Goal: Task Accomplishment & Management: Use online tool/utility

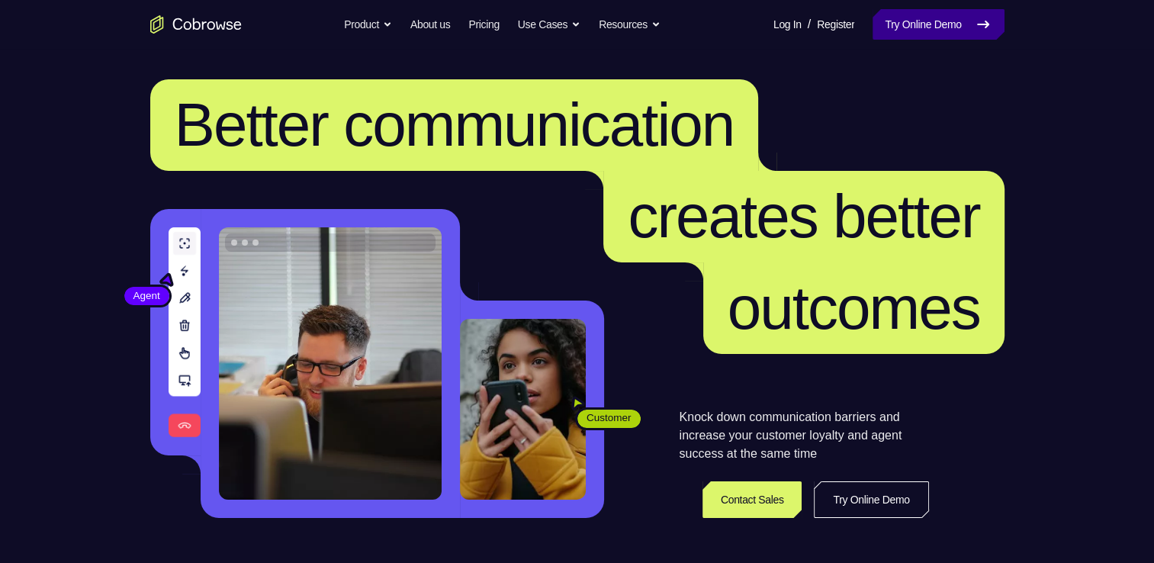
click at [895, 12] on link "Try Online Demo" at bounding box center [938, 24] width 131 height 31
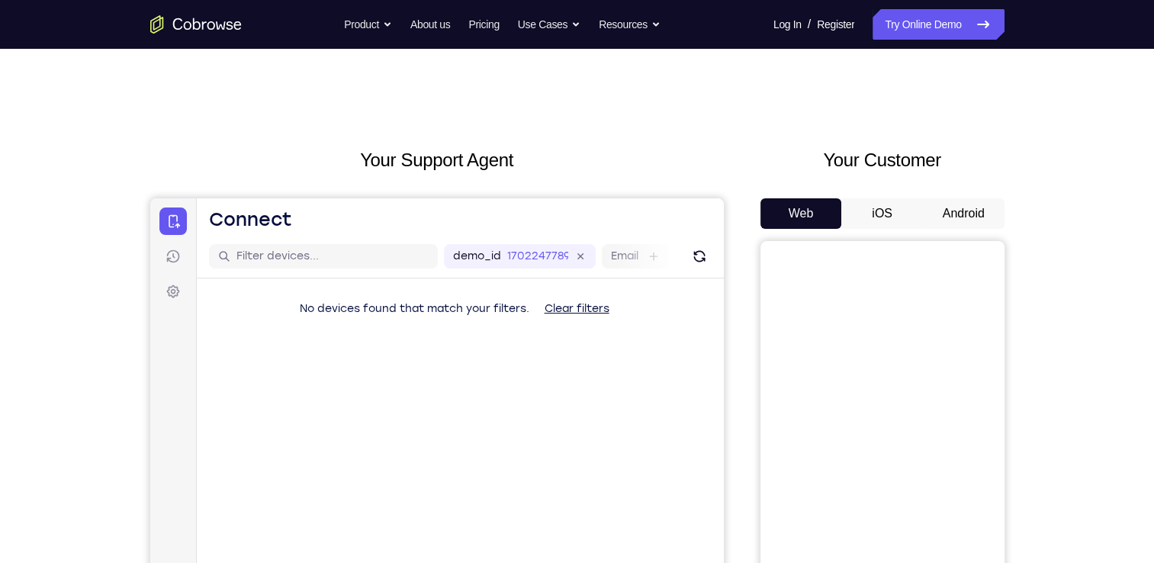
click at [946, 212] on button "Android" at bounding box center [964, 213] width 82 height 31
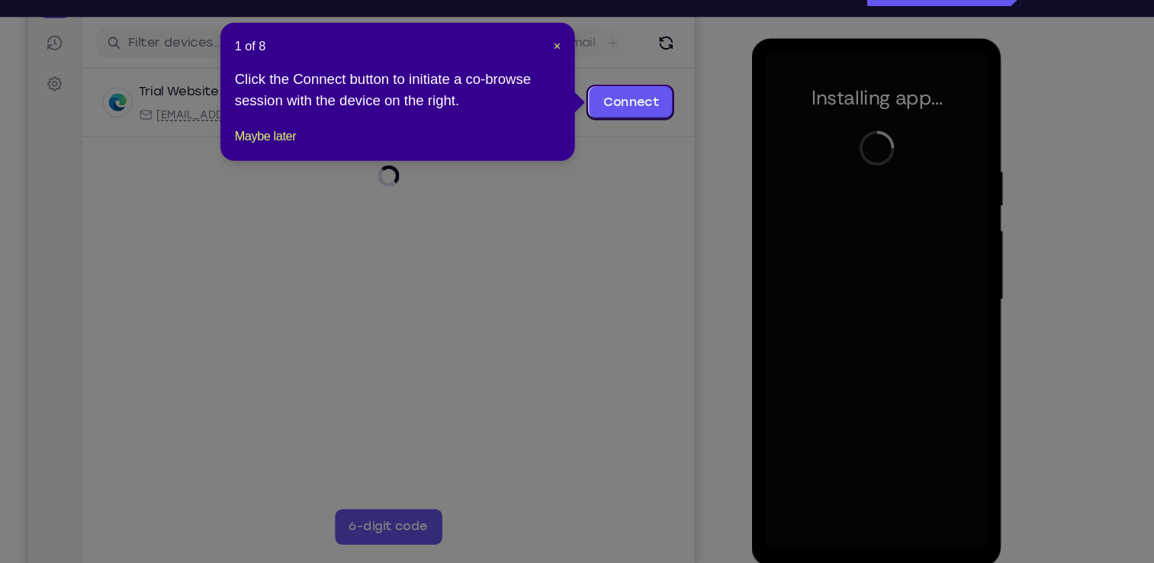
scroll to position [186, 0]
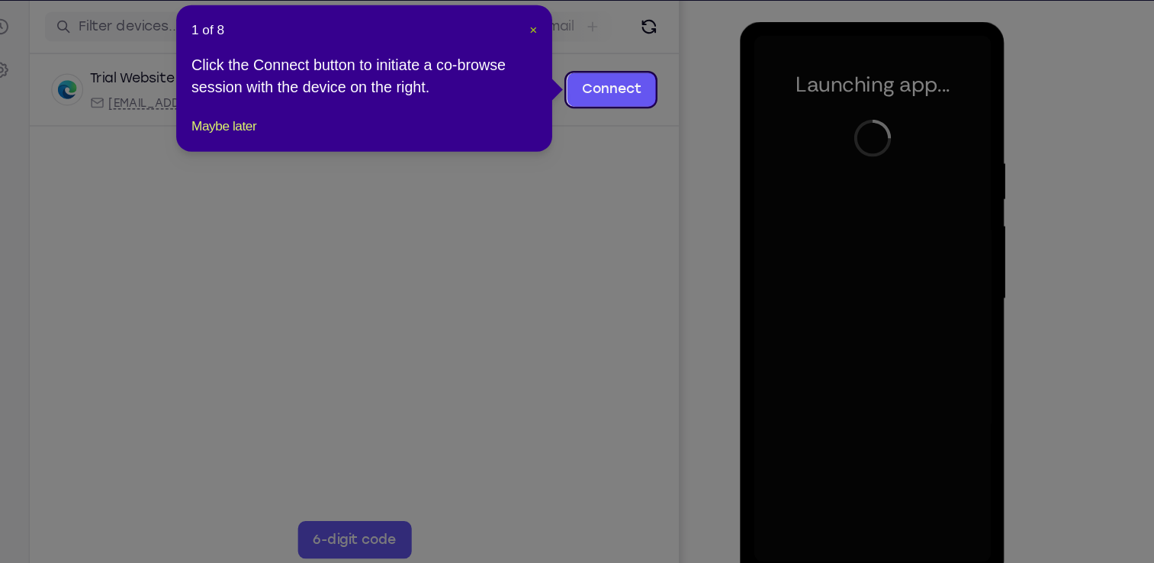
click at [607, 72] on span "×" at bounding box center [606, 72] width 6 height 12
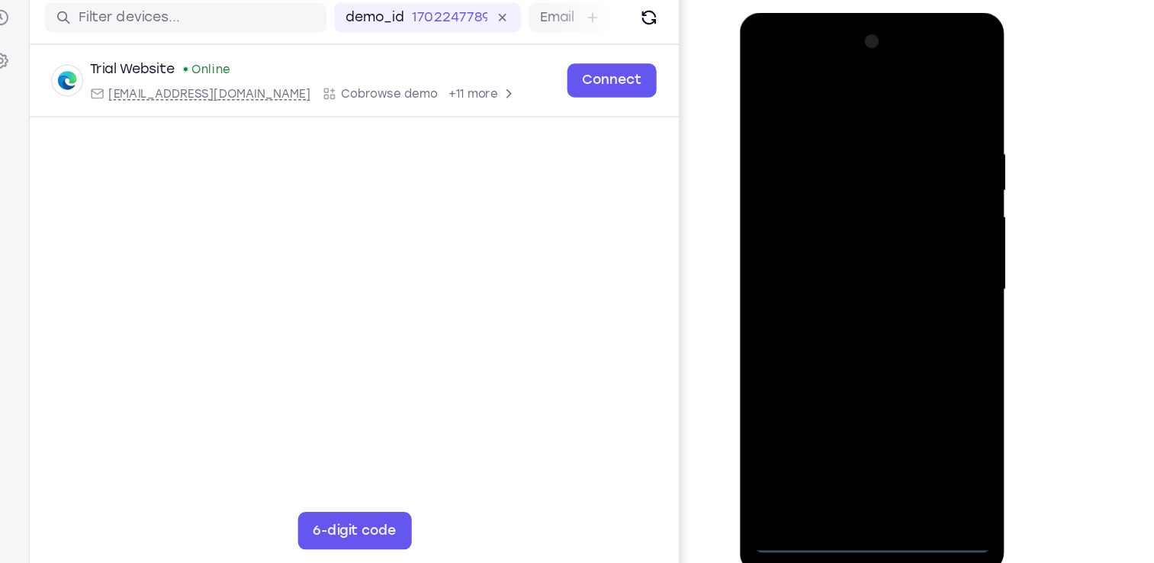
scroll to position [185, 0]
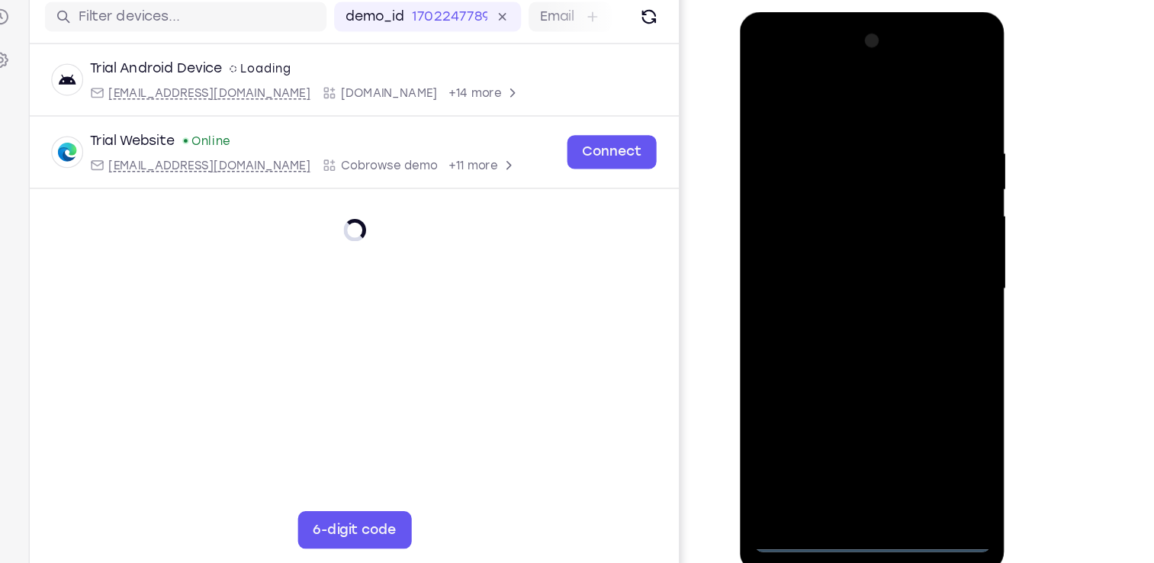
click at [848, 436] on div at bounding box center [847, 236] width 192 height 427
click at [917, 371] on div at bounding box center [847, 236] width 192 height 427
click at [858, 85] on div at bounding box center [847, 236] width 192 height 427
click at [909, 230] on div at bounding box center [847, 236] width 192 height 427
click at [867, 411] on div at bounding box center [847, 236] width 192 height 427
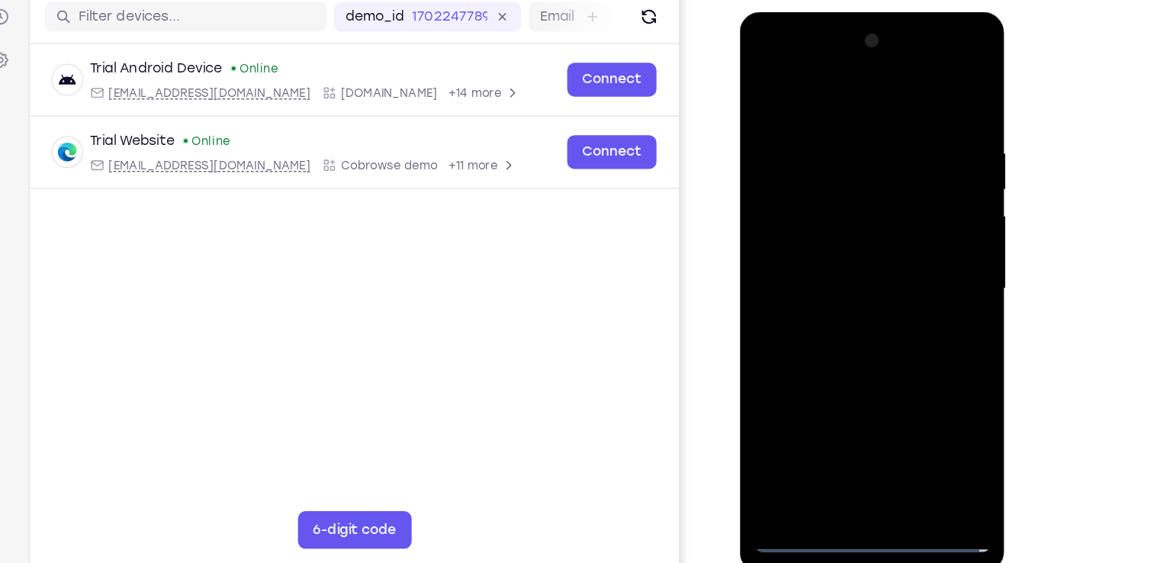
click at [855, 308] on div at bounding box center [847, 236] width 192 height 427
click at [841, 166] on div at bounding box center [847, 236] width 192 height 427
click at [859, 195] on div at bounding box center [847, 236] width 192 height 427
click at [815, 163] on div at bounding box center [847, 236] width 192 height 427
click at [850, 281] on div at bounding box center [847, 236] width 192 height 427
